Goal: Transaction & Acquisition: Subscribe to service/newsletter

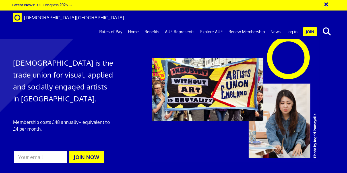
scroll to position [247, 0]
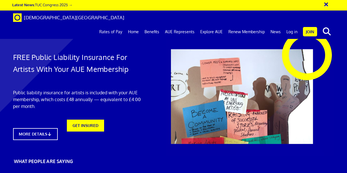
scroll to position [0, 1]
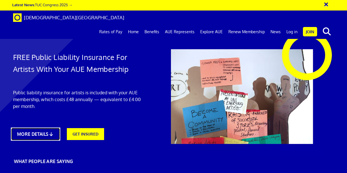
click at [38, 134] on link "MORE DETAILS" at bounding box center [35, 134] width 49 height 13
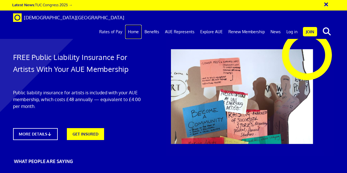
click at [139, 25] on link "Home" at bounding box center [133, 32] width 16 height 14
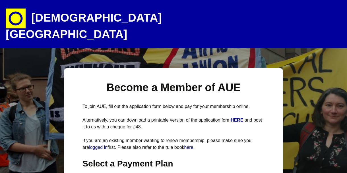
select select
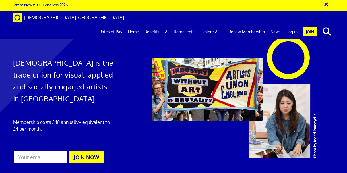
scroll to position [257, 0]
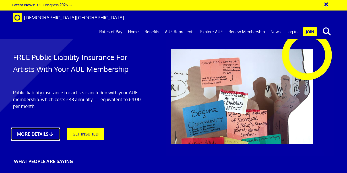
click at [24, 133] on link "MORE DETAILS" at bounding box center [35, 134] width 49 height 13
click at [34, 134] on link "MORE DETAILS" at bounding box center [35, 134] width 49 height 13
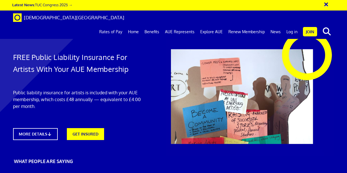
click at [212, 25] on link "Explore AUE" at bounding box center [211, 32] width 28 height 14
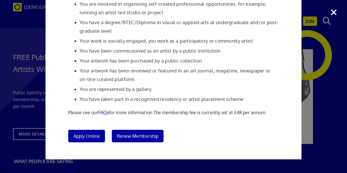
scroll to position [0, 0]
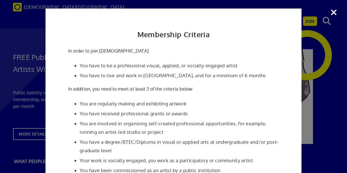
click at [17, 55] on div "Membership Criteria In order to join Artists' Union England: You have to be a p…" at bounding box center [173, 86] width 347 height 173
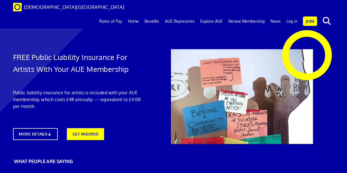
scroll to position [715, 0]
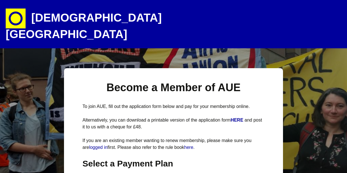
select select
